Goal: Transaction & Acquisition: Subscribe to service/newsletter

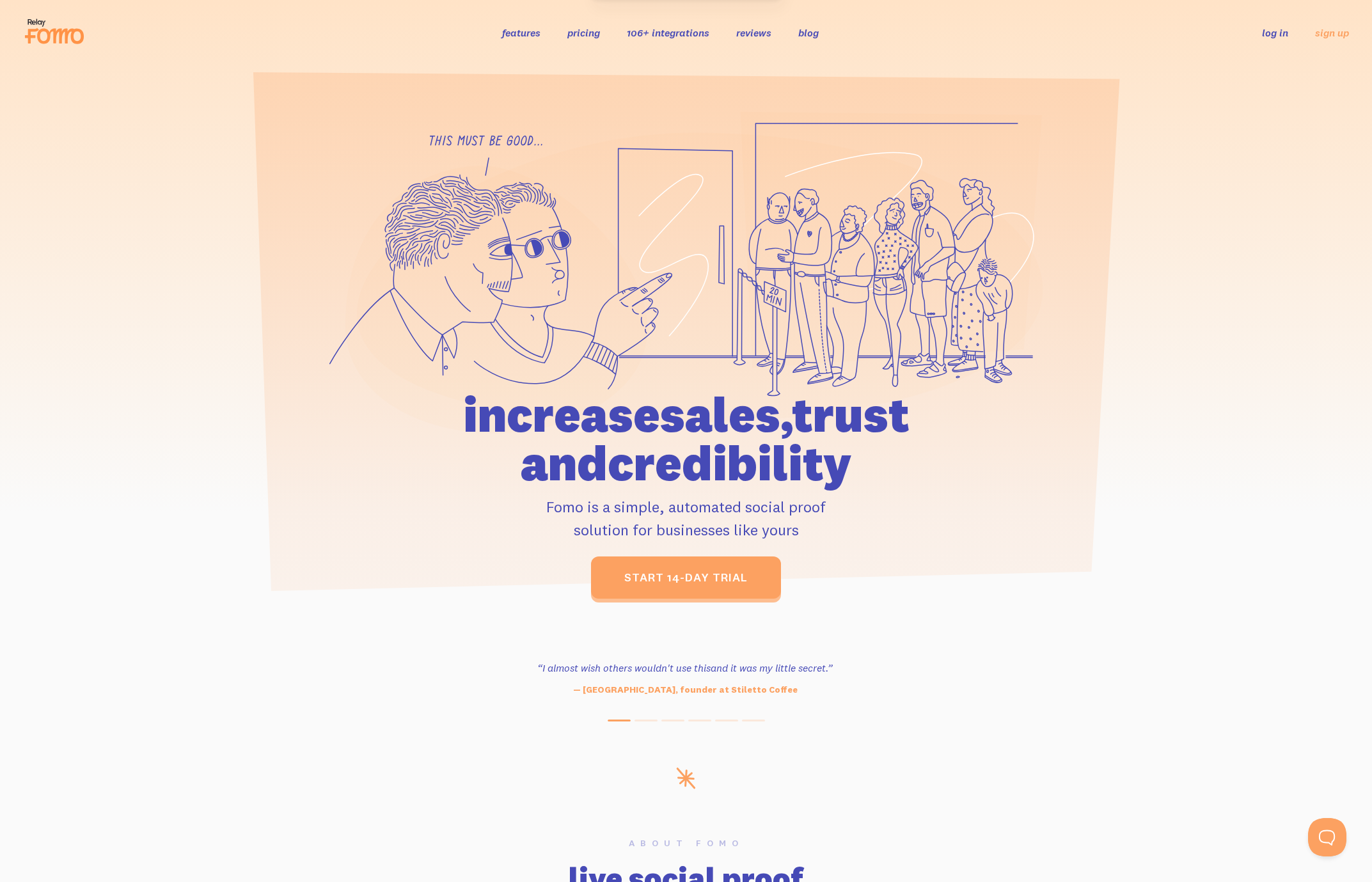
click at [572, 29] on link "pricing" at bounding box center [584, 32] width 33 height 12
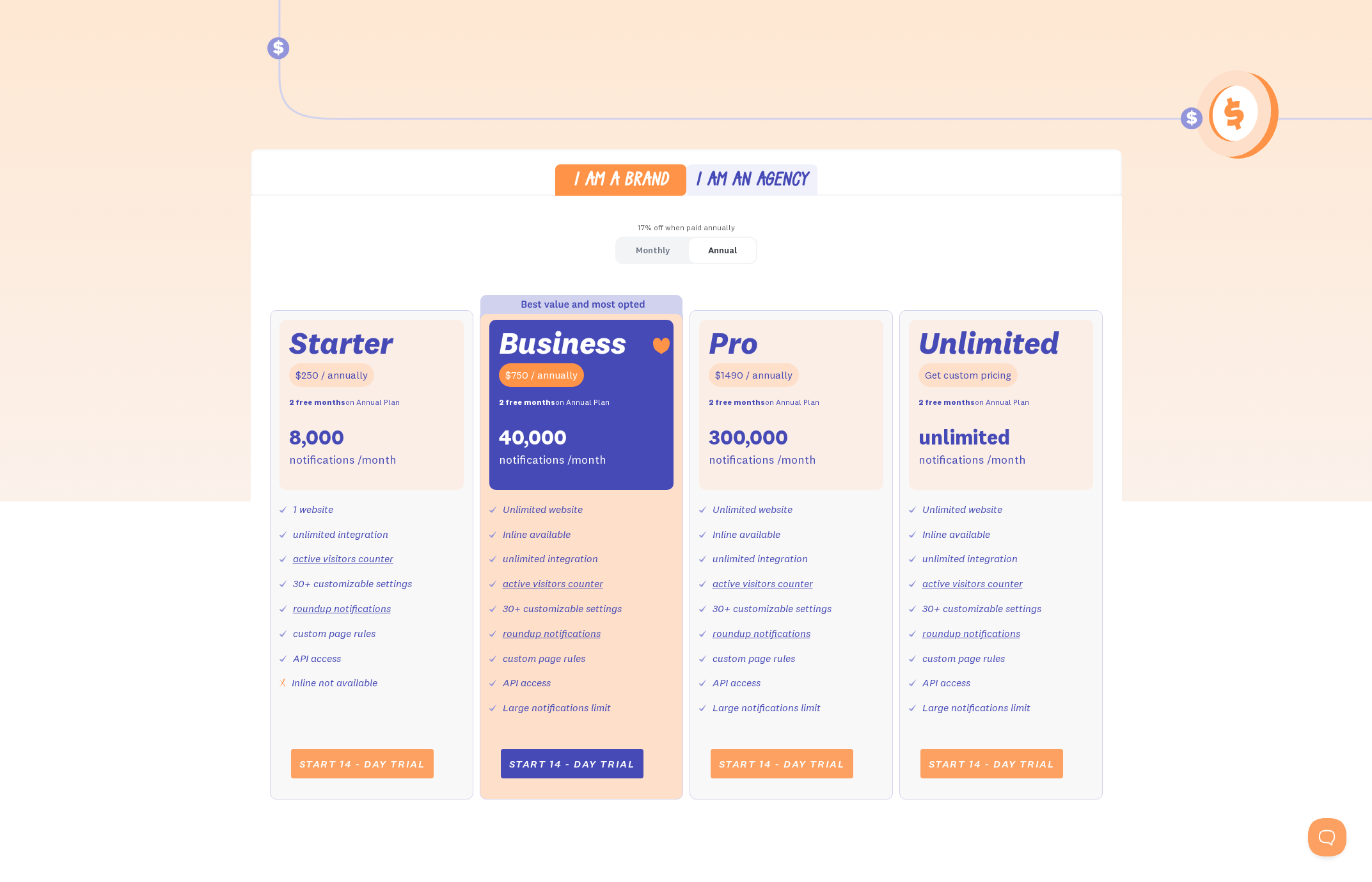
scroll to position [264, 0]
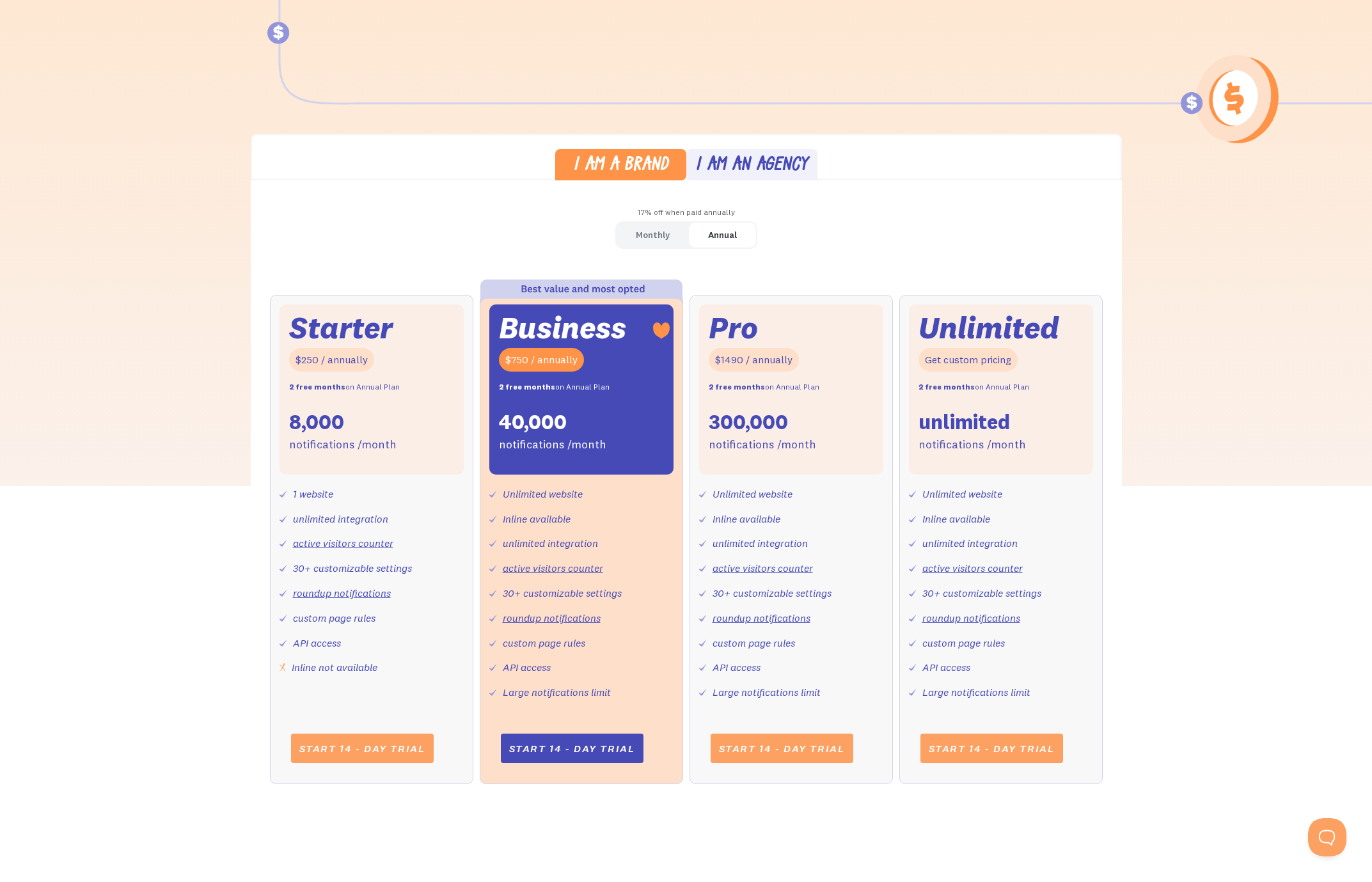
click at [658, 243] on div "Monthly" at bounding box center [653, 235] width 34 height 18
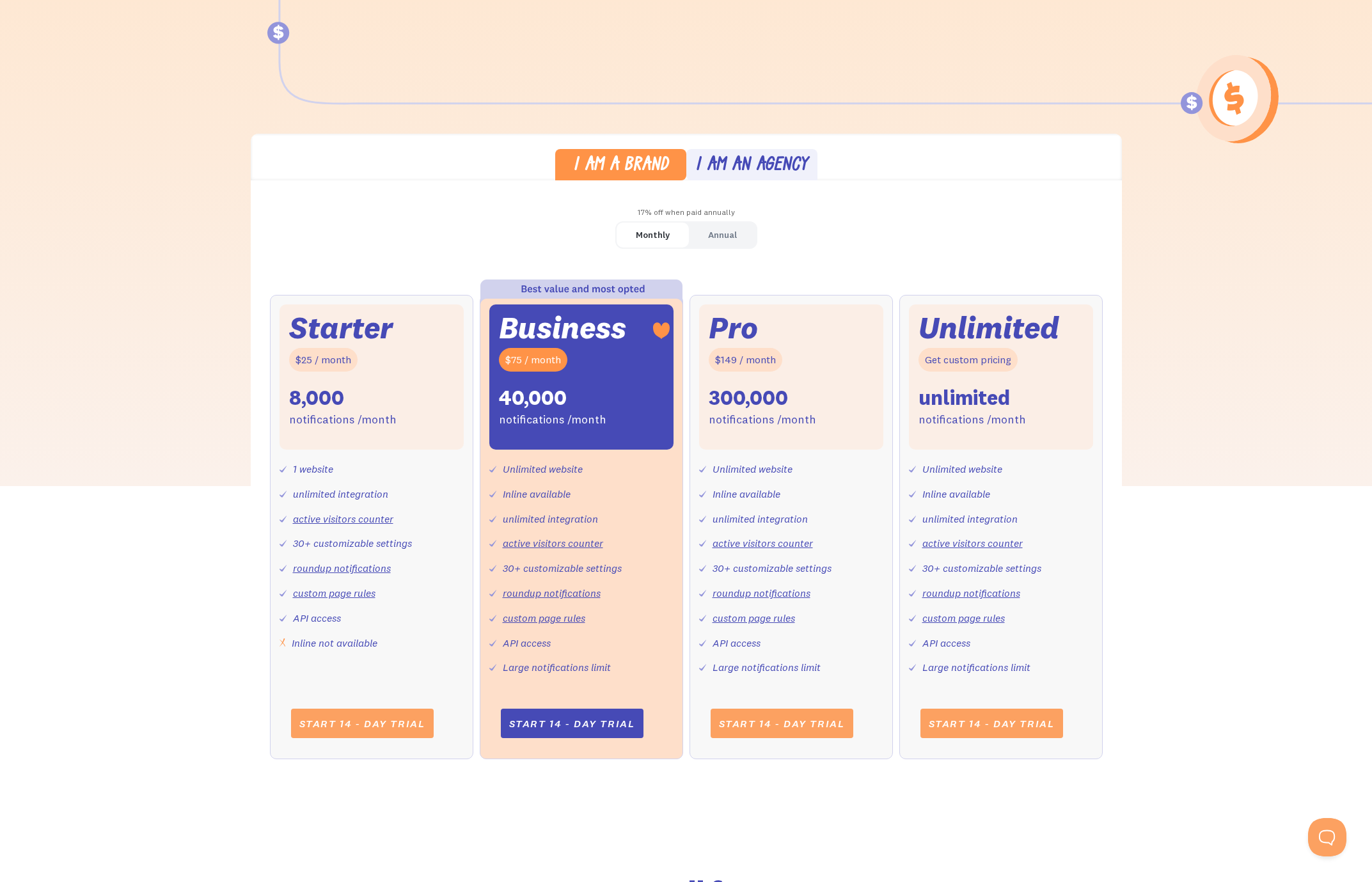
click at [1012, 223] on div "Monthly Annual Starter $25 / month 8,000 notifications /month 1 website unlimit…" at bounding box center [686, 503] width 871 height 564
click at [730, 169] on div "I am an agency" at bounding box center [751, 166] width 112 height 18
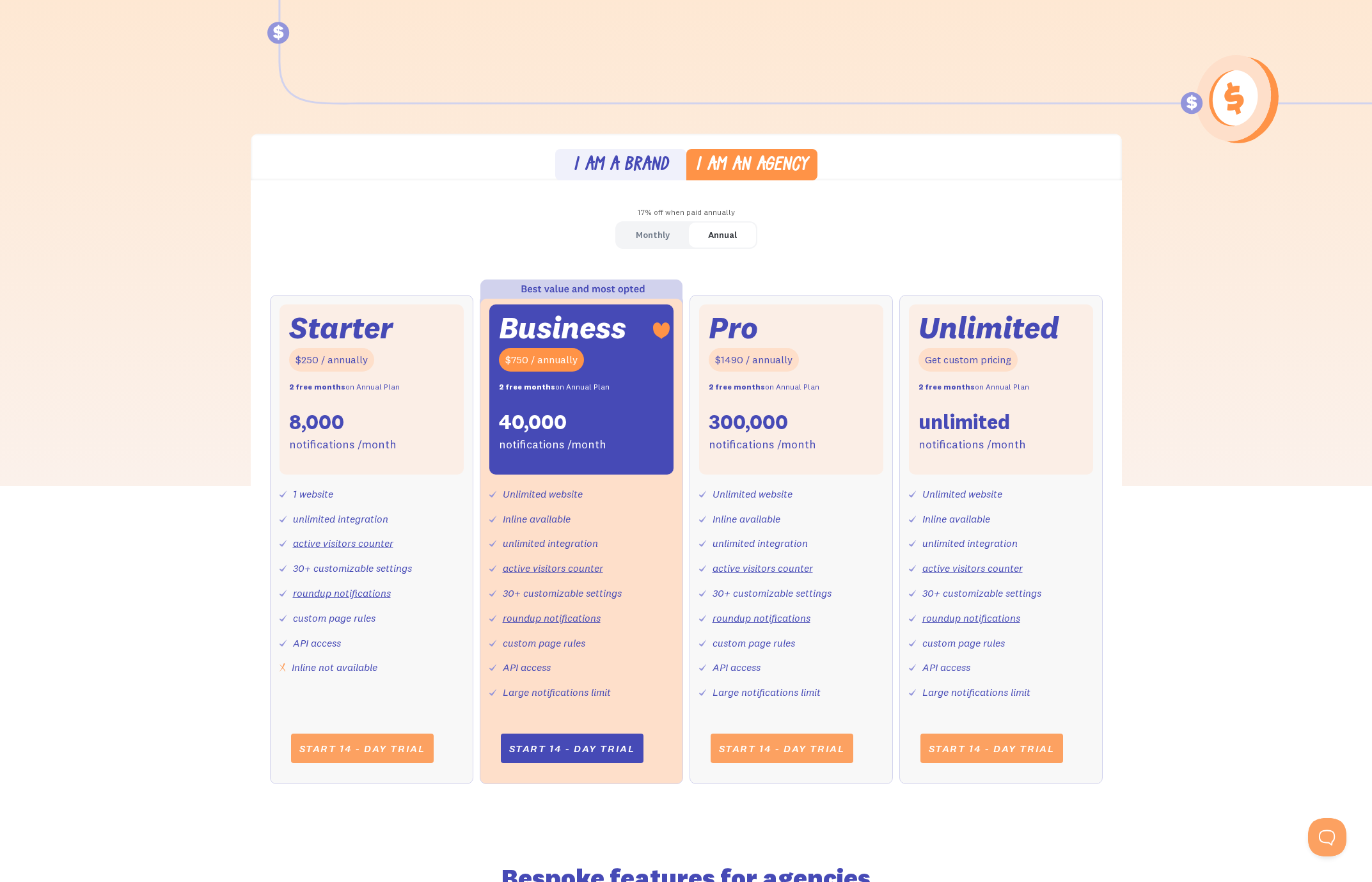
click at [655, 239] on div "Monthly" at bounding box center [653, 235] width 34 height 18
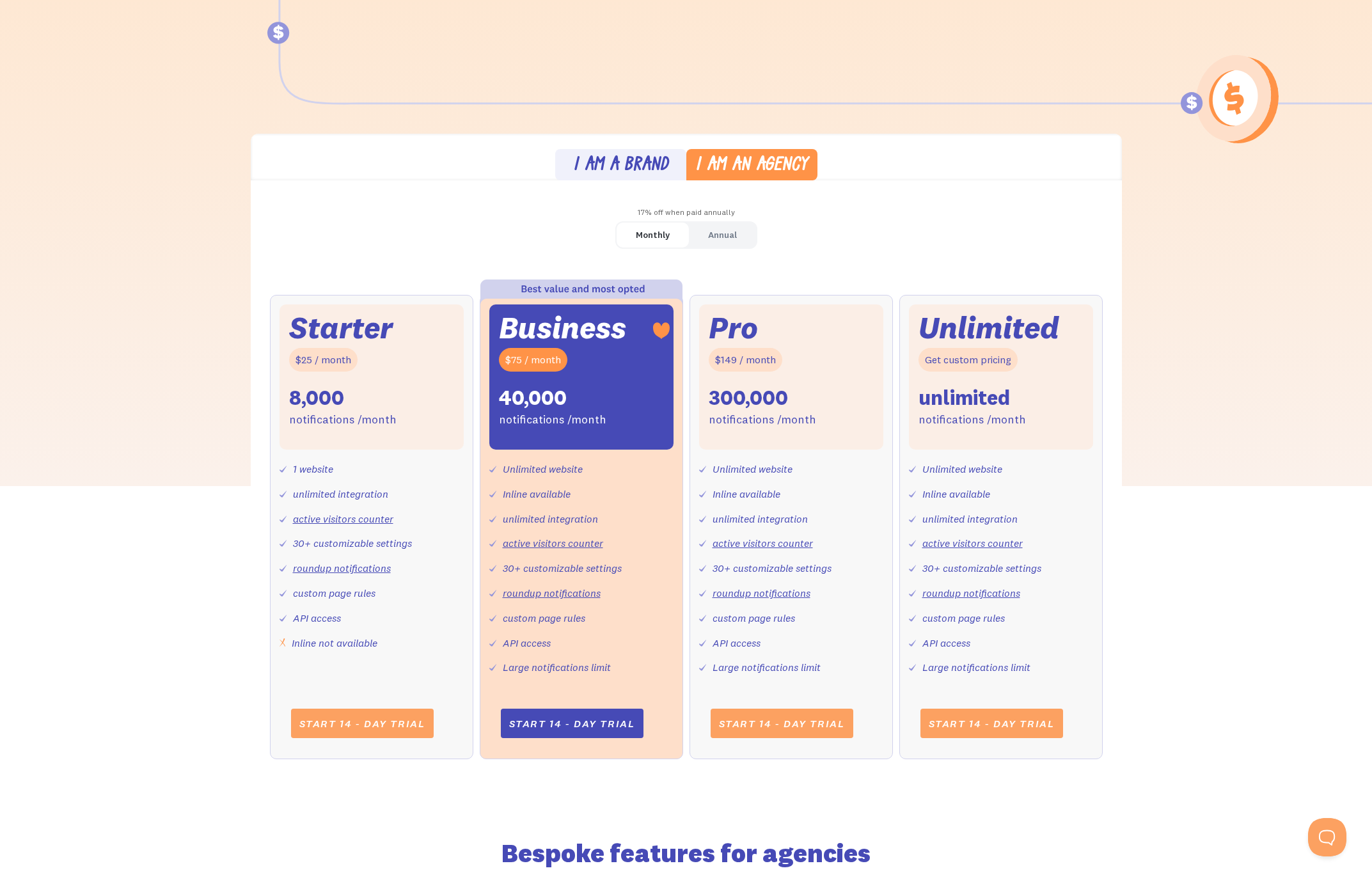
click at [903, 231] on div "Monthly Annual Starter $25 / month 8,000 notifications /month 1 website unlimit…" at bounding box center [686, 637] width 871 height 830
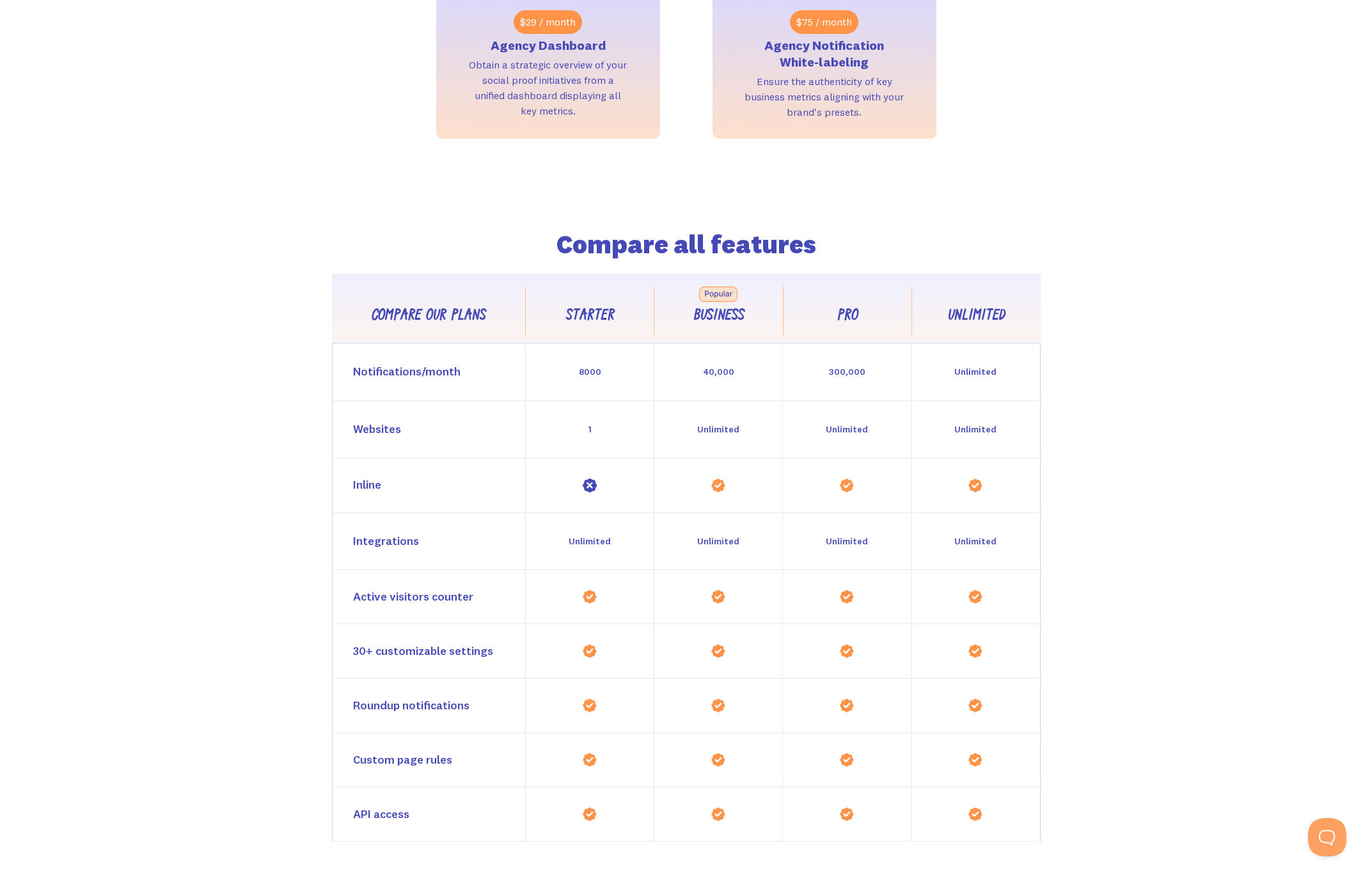
scroll to position [1210, 0]
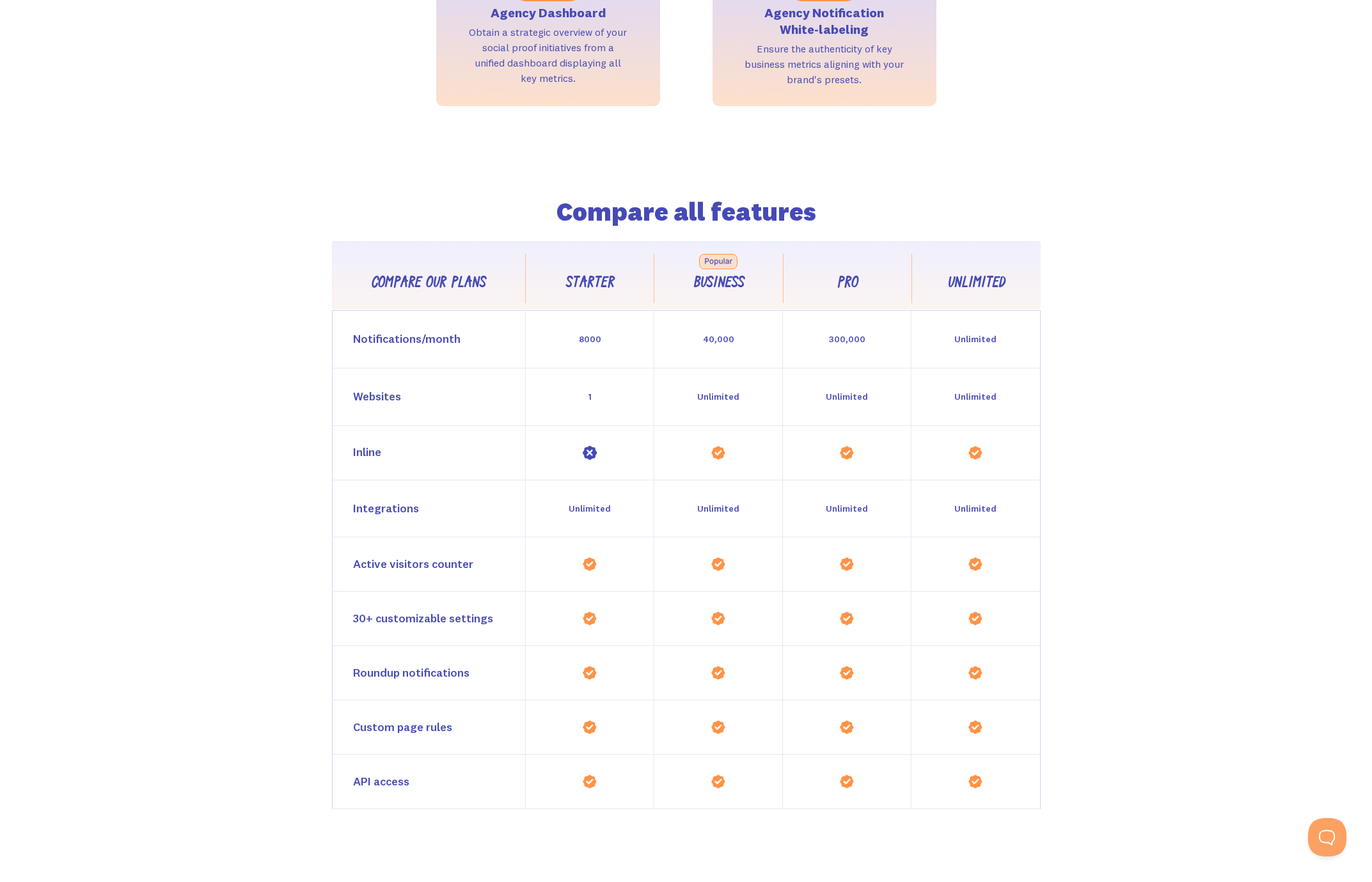
click at [1228, 213] on div "Compare all features Compare our plans Starter Business Pro Unlimited Feature C…" at bounding box center [686, 458] width 1372 height 704
